Goal: Task Accomplishment & Management: Manage account settings

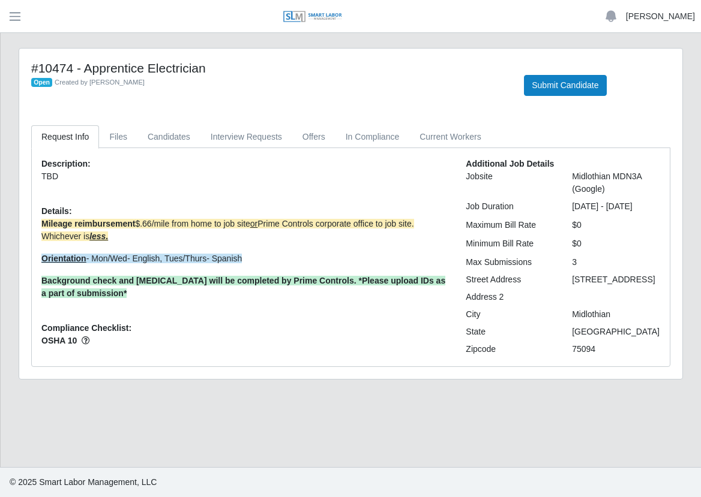
click at [663, 16] on link "[PERSON_NAME]" at bounding box center [660, 16] width 69 height 13
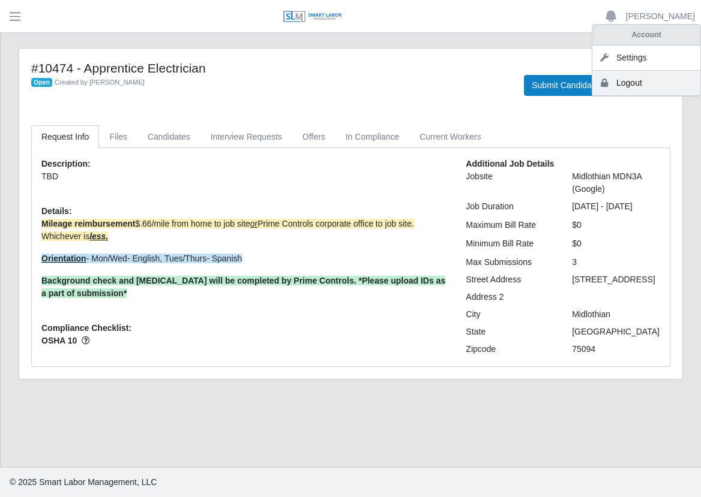
click at [646, 83] on link "Logout" at bounding box center [646, 83] width 108 height 25
